Goal: Information Seeking & Learning: Understand process/instructions

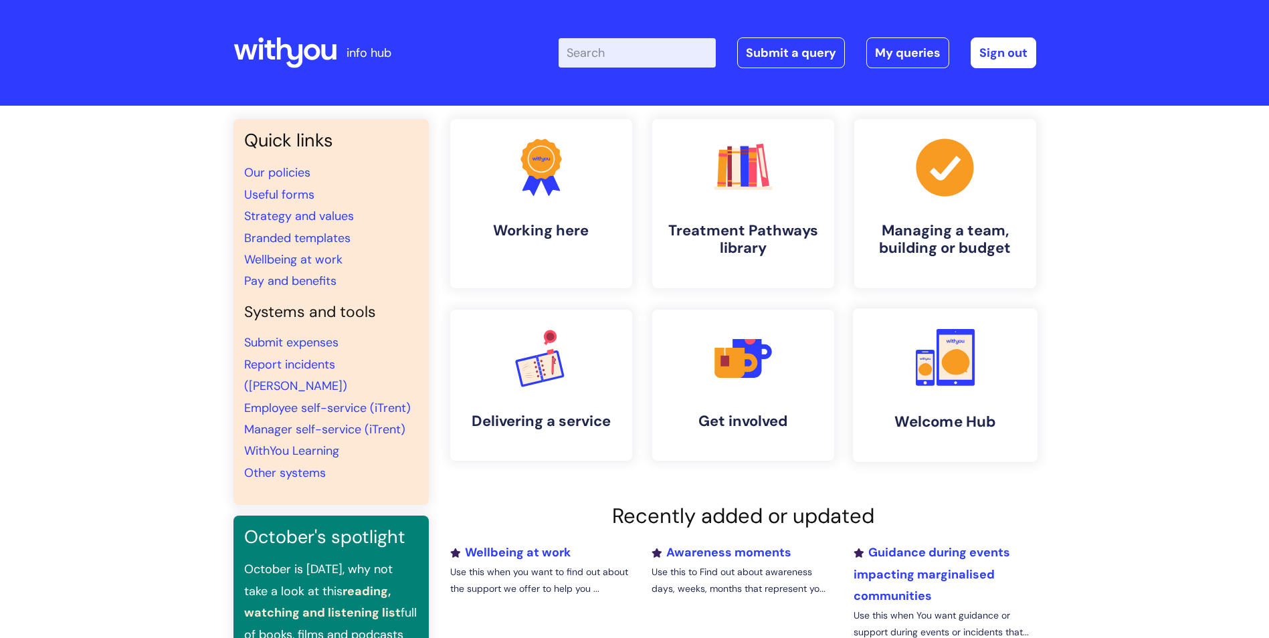
scroll to position [67, 0]
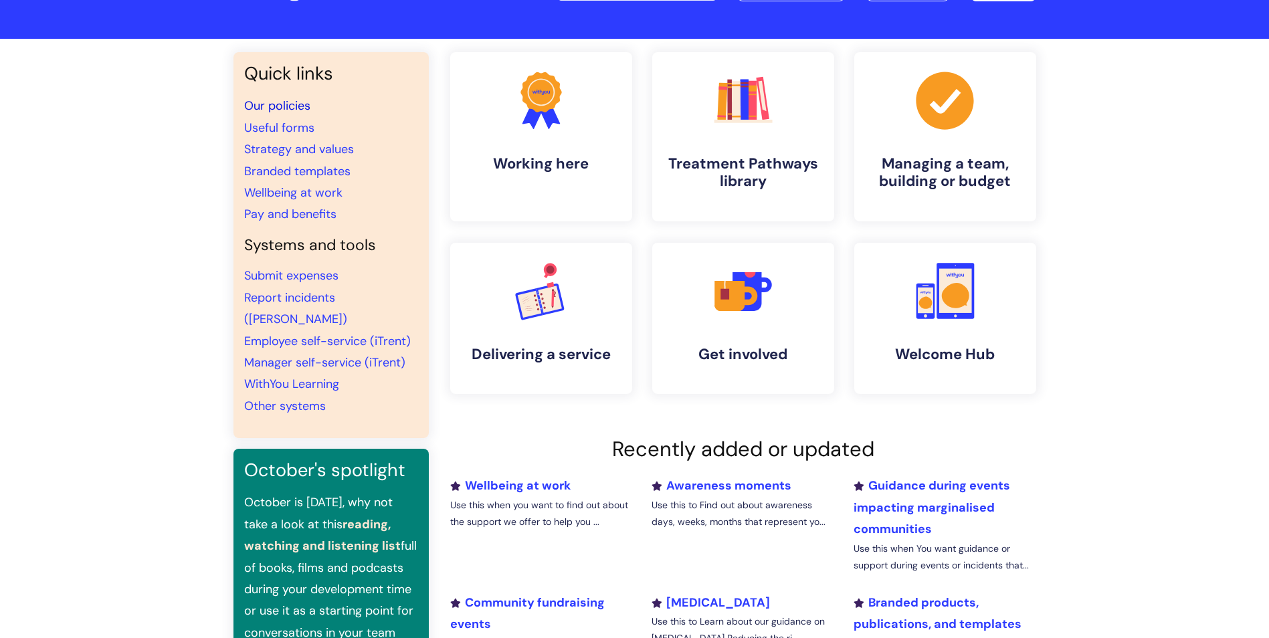
click at [291, 106] on link "Our policies" at bounding box center [277, 106] width 66 height 16
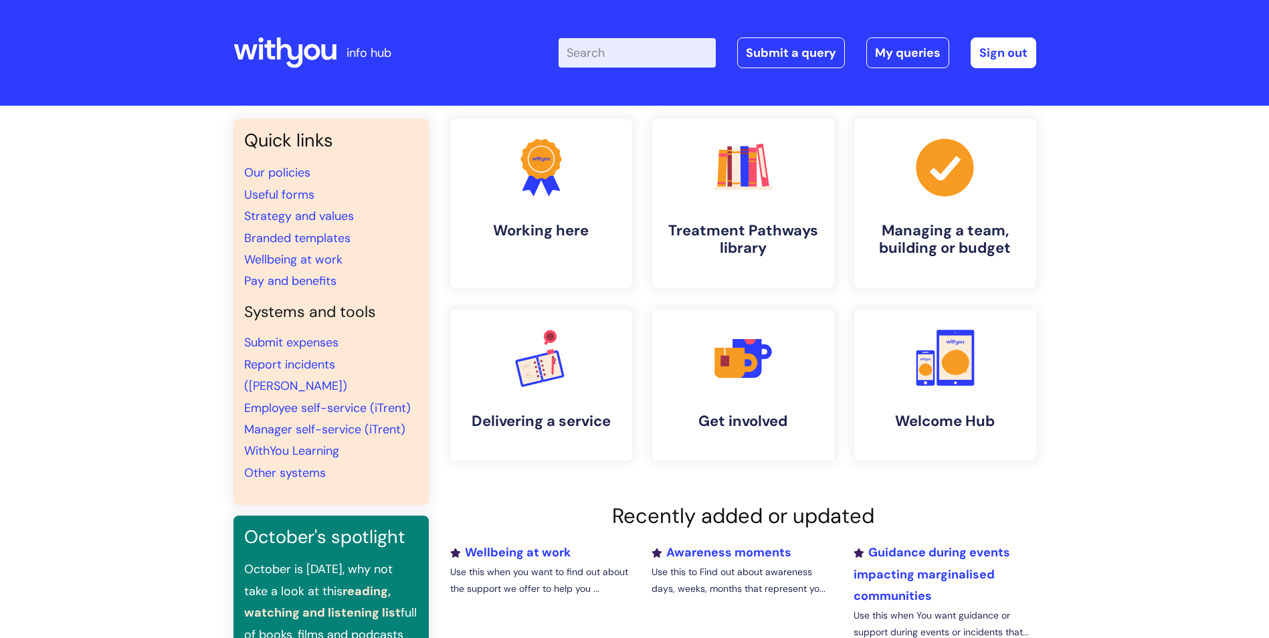
scroll to position [67, 0]
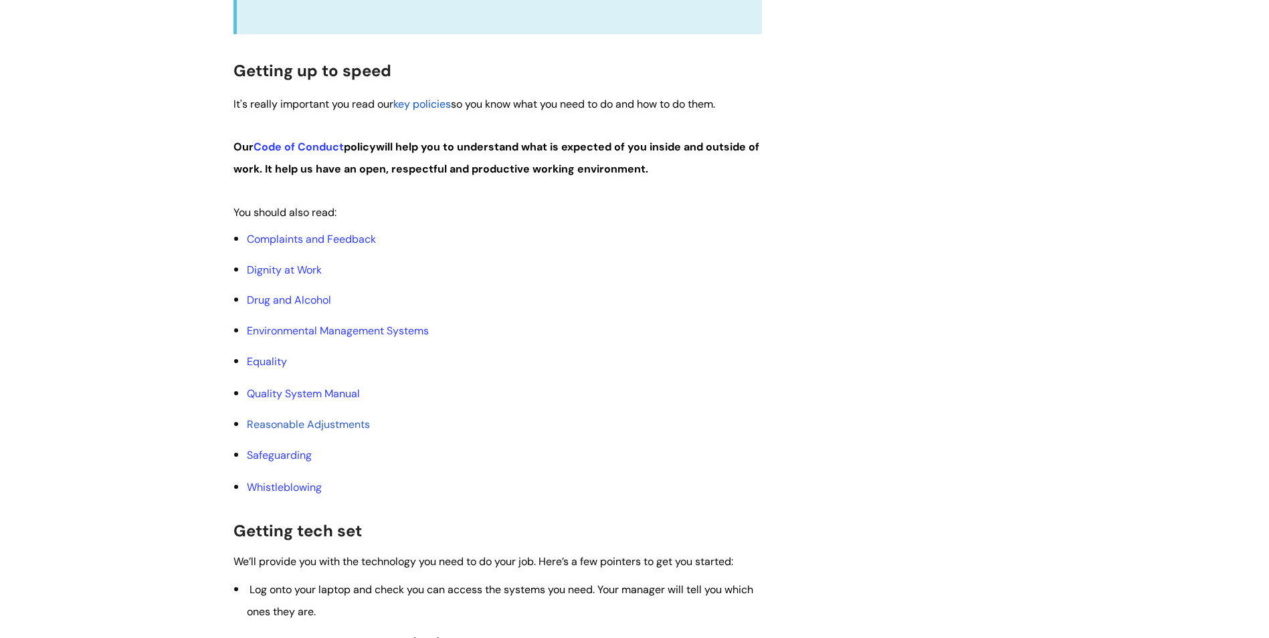
scroll to position [669, 0]
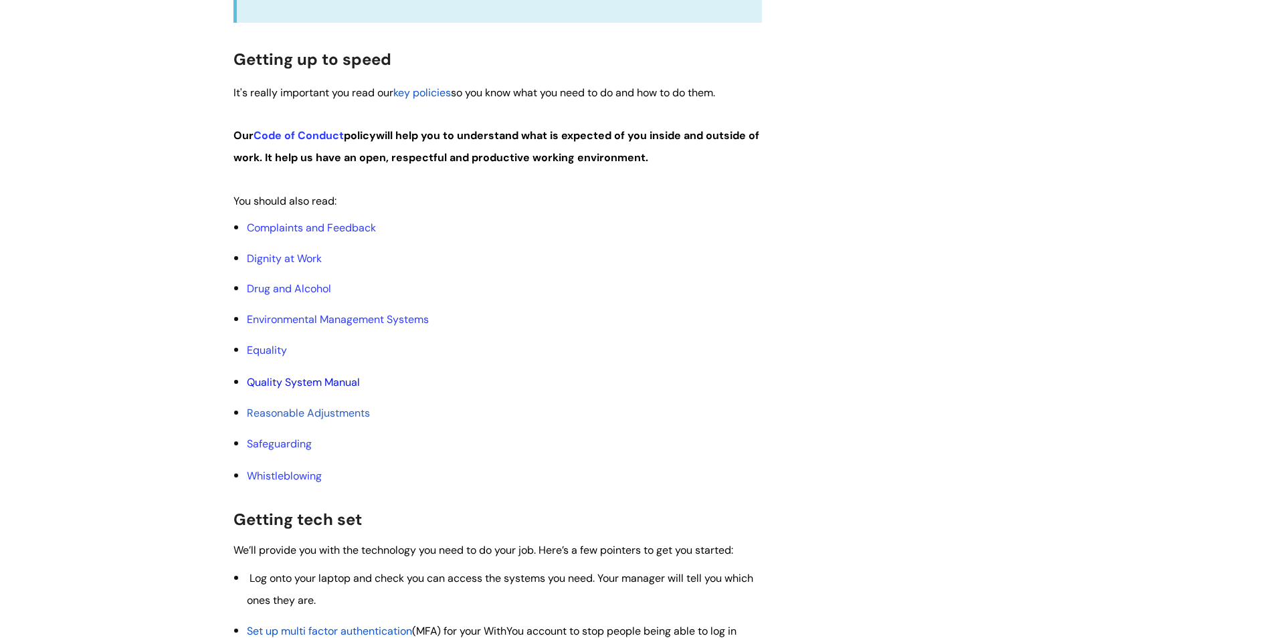
click at [290, 381] on link "Quality System Manual" at bounding box center [303, 382] width 113 height 14
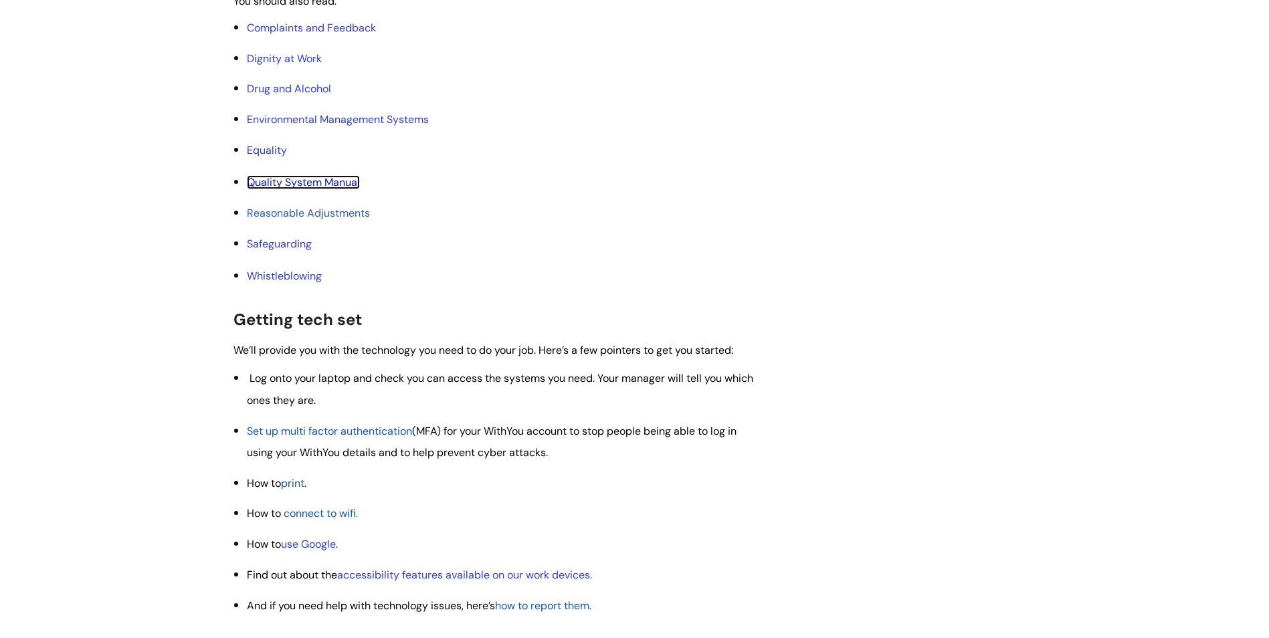
scroll to position [870, 0]
